Goal: Browse casually: Explore the website without a specific task or goal

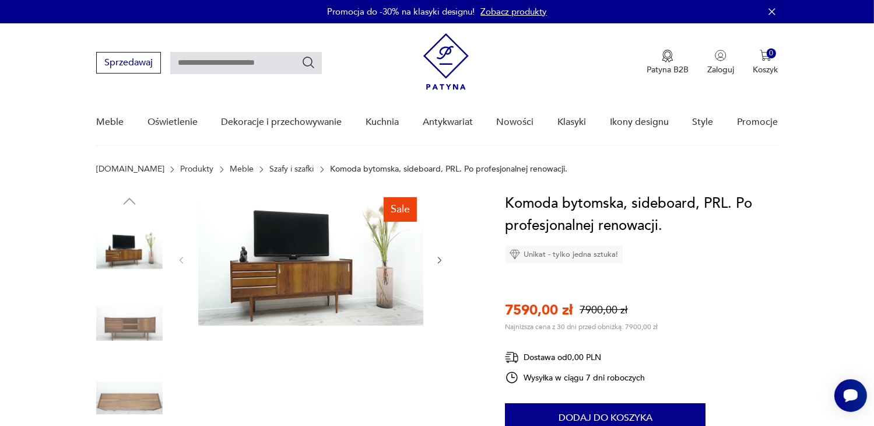
scroll to position [58, 0]
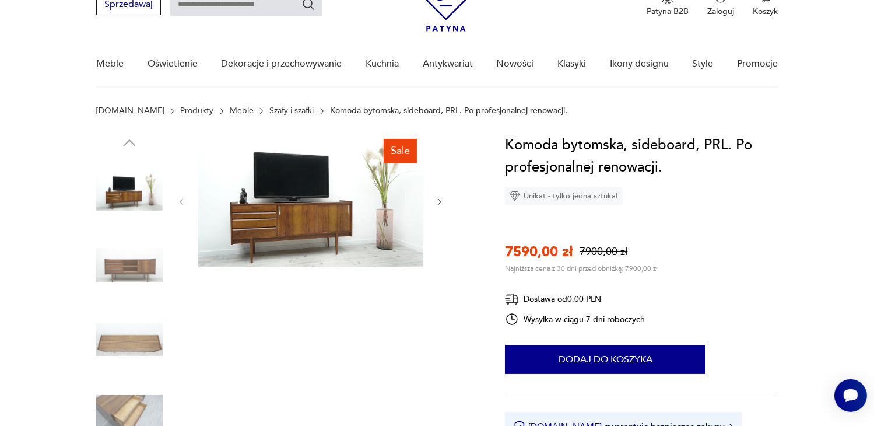
click at [284, 225] on img at bounding box center [310, 200] width 225 height 133
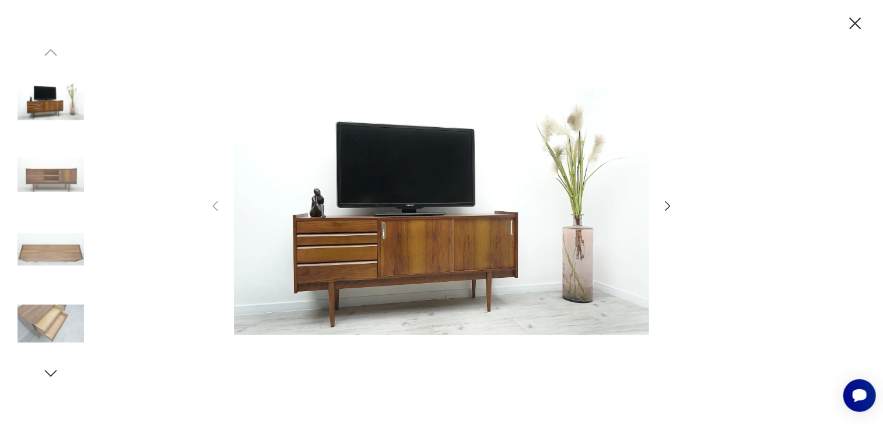
click at [420, 241] on img at bounding box center [441, 211] width 415 height 341
click at [670, 204] on icon "button" at bounding box center [668, 206] width 14 height 14
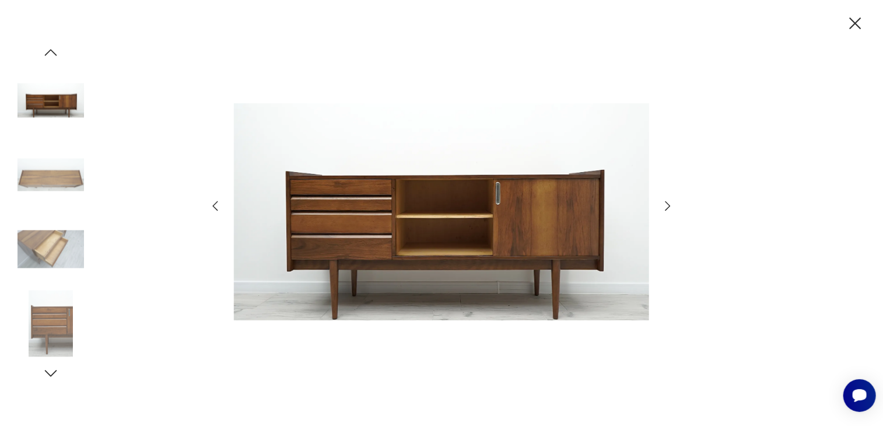
click at [670, 204] on icon "button" at bounding box center [668, 206] width 14 height 14
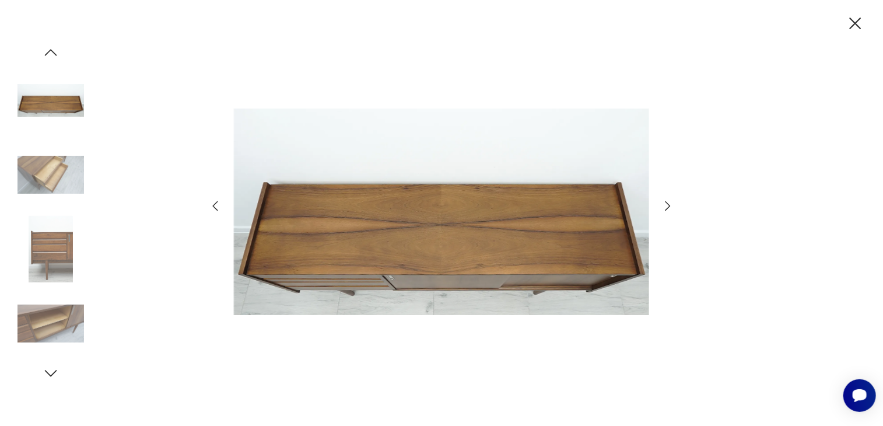
click at [670, 204] on icon "button" at bounding box center [668, 206] width 14 height 14
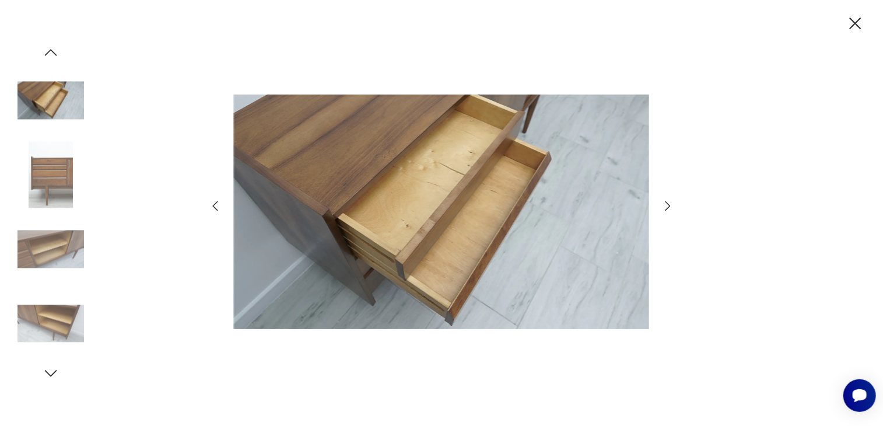
click at [670, 204] on icon "button" at bounding box center [668, 206] width 14 height 14
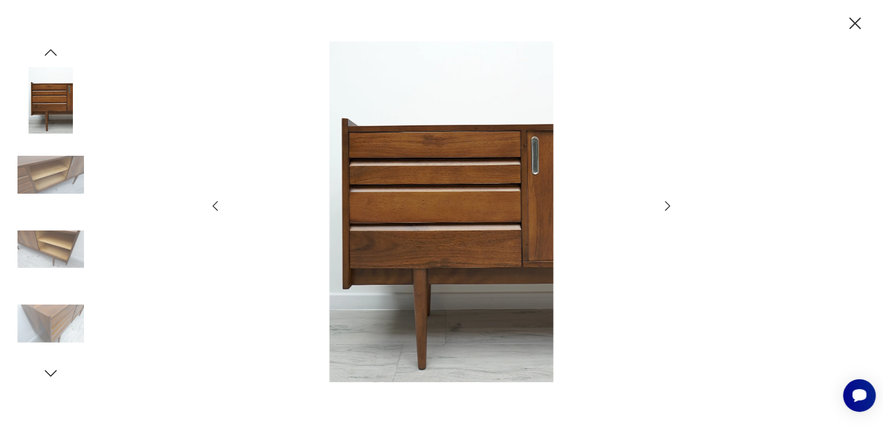
click at [670, 204] on icon "button" at bounding box center [668, 206] width 14 height 14
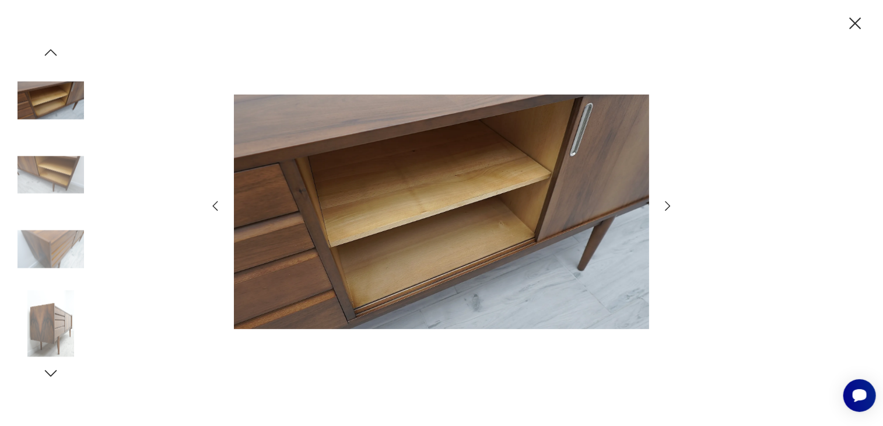
click at [670, 204] on icon "button" at bounding box center [668, 206] width 14 height 14
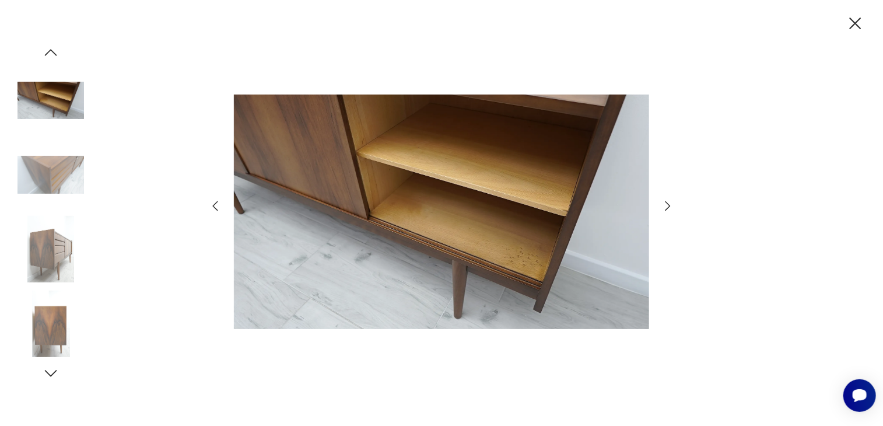
click at [670, 204] on icon "button" at bounding box center [668, 206] width 14 height 14
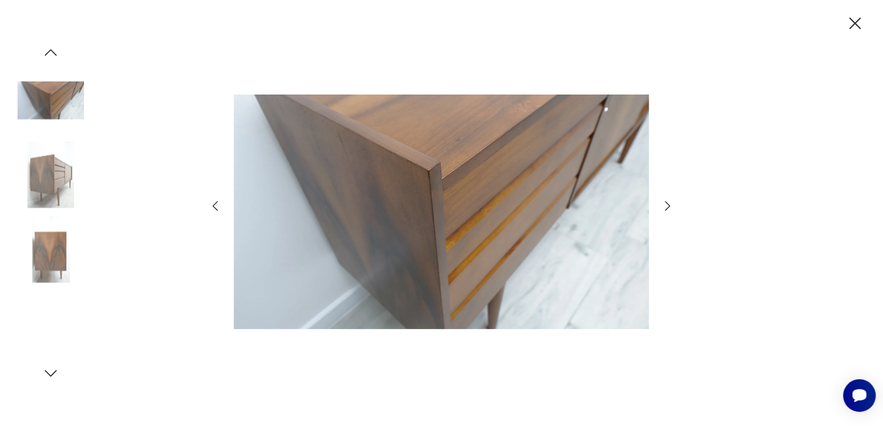
click at [670, 204] on icon "button" at bounding box center [668, 206] width 14 height 14
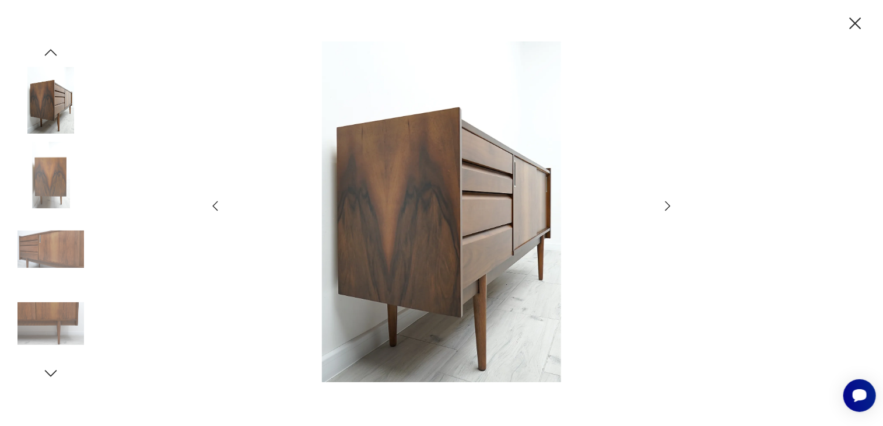
click at [855, 23] on icon "button" at bounding box center [856, 24] width 12 height 12
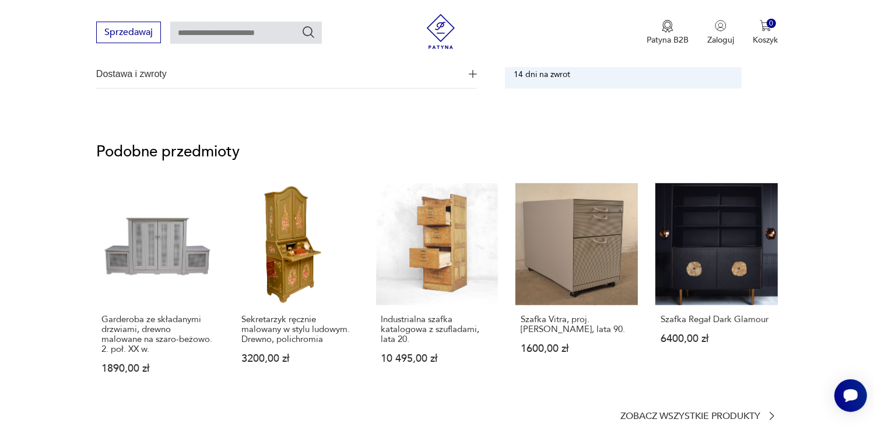
scroll to position [875, 0]
